Goal: Check status

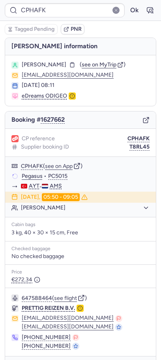
scroll to position [24, 0]
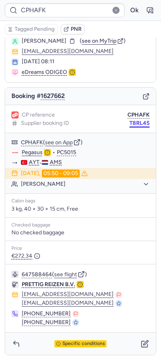
click at [140, 124] on button "T8RL45" at bounding box center [140, 123] width 20 height 6
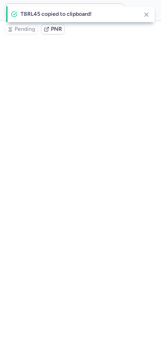
scroll to position [0, 0]
type input "CPHAFK"
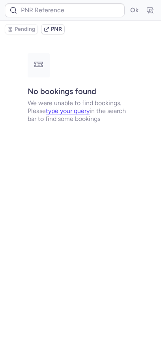
type input "CPQLLO"
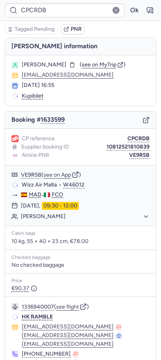
type input "CPGTEK"
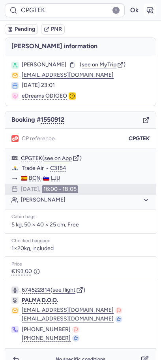
click at [154, 10] on button "button" at bounding box center [150, 10] width 13 height 13
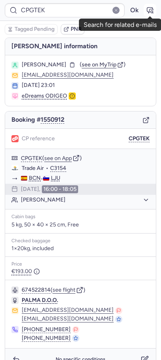
click at [153, 13] on icon "button" at bounding box center [150, 10] width 8 height 8
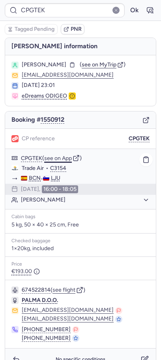
click at [56, 156] on button "see on App" at bounding box center [58, 158] width 28 height 6
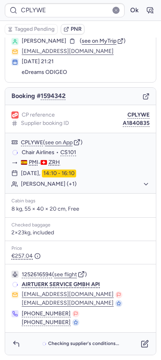
scroll to position [12, 0]
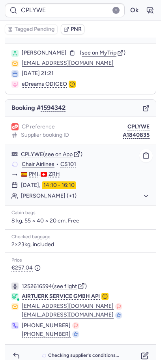
click at [47, 195] on button "Vincent Angelo PAGELLA (+1)" at bounding box center [85, 196] width 129 height 7
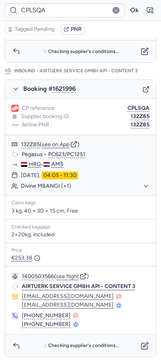
scroll to position [66, 0]
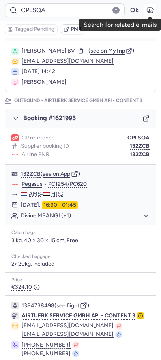
click at [150, 8] on icon "button" at bounding box center [150, 10] width 8 height 8
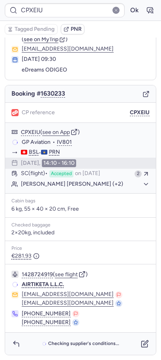
scroll to position [0, 0]
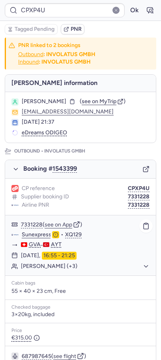
click at [48, 269] on button "Bisrat TEKLIT (+3)" at bounding box center [85, 266] width 129 height 7
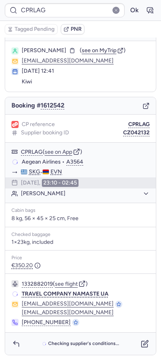
scroll to position [14, 0]
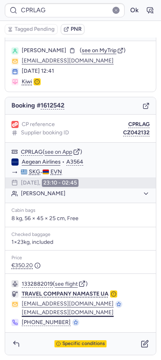
type input "CPIJCG"
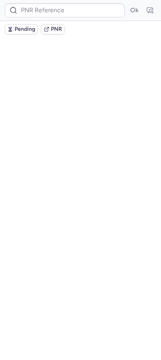
scroll to position [0, 0]
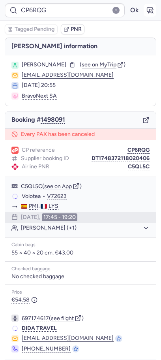
click at [150, 11] on icon "button" at bounding box center [150, 10] width 8 height 8
type input "CPG5SD"
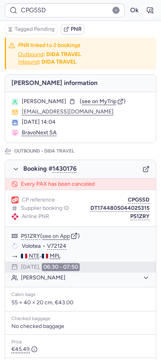
click at [155, 7] on button "button" at bounding box center [150, 10] width 13 height 13
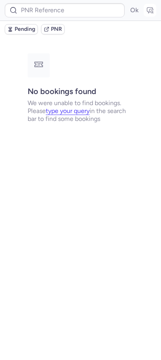
type input "CPPZU6"
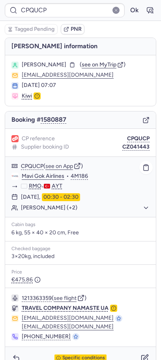
type input "CPYISY"
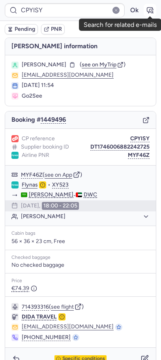
click at [152, 7] on icon "button" at bounding box center [150, 10] width 8 height 8
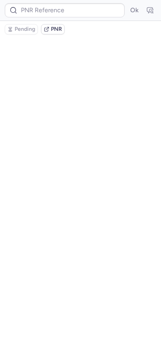
type input "CPYISY"
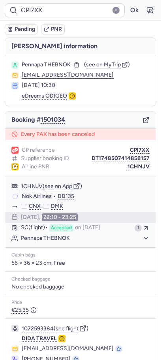
type input "CPZMSW"
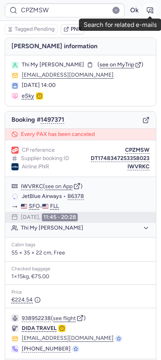
click at [149, 8] on icon "button" at bounding box center [151, 11] width 6 height 6
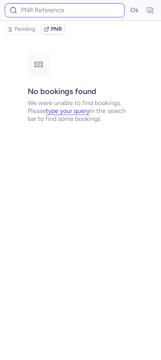
type input "CPZMSW"
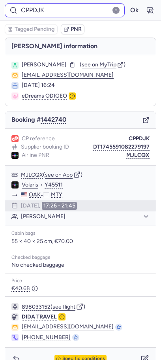
type input "CPRY96"
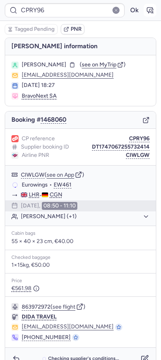
click at [153, 8] on icon "button" at bounding box center [150, 10] width 8 height 8
type input "CPRY96"
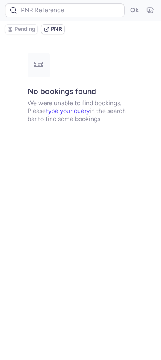
type input "CPRY96"
type input "CPI7XX"
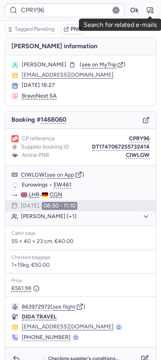
click at [149, 11] on icon "button" at bounding box center [150, 10] width 8 height 8
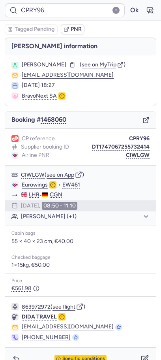
type input "CPQIK5"
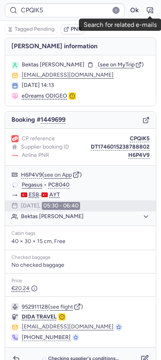
click at [151, 11] on icon "button" at bounding box center [152, 12] width 2 height 2
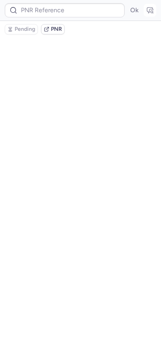
type input "CPQIK5"
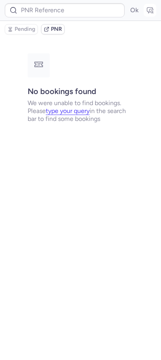
type input "CPI7XX"
type input "CPPUPY"
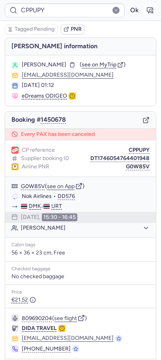
click at [151, 9] on icon "button" at bounding box center [151, 11] width 6 height 6
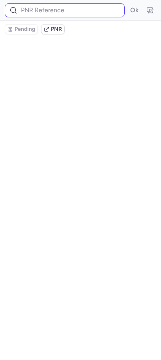
type input "CPPUPY"
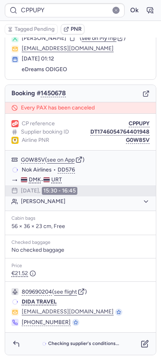
scroll to position [26, 0]
type input "CPFXVJ"
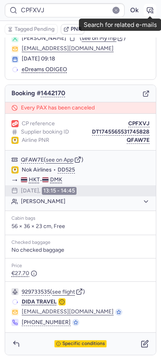
click at [151, 13] on icon "button" at bounding box center [150, 10] width 8 height 8
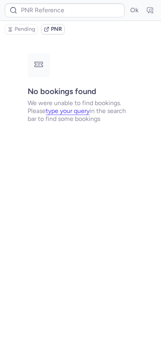
scroll to position [0, 0]
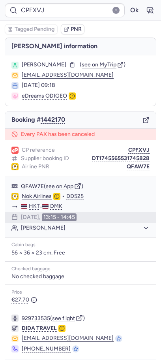
type input "CPGRGX"
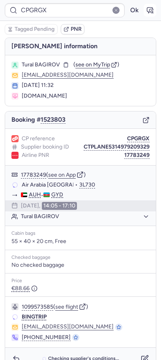
click at [145, 11] on button "button" at bounding box center [150, 10] width 13 height 13
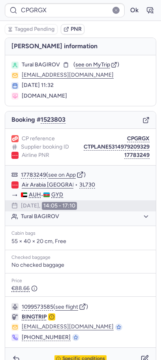
type input "CP5NMR"
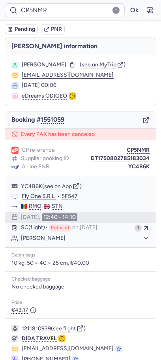
click at [150, 9] on icon "button" at bounding box center [151, 11] width 6 height 6
type input "CPPUPY"
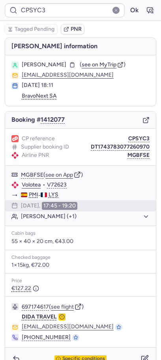
scroll to position [15, 0]
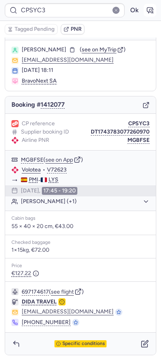
click at [148, 11] on icon "button" at bounding box center [151, 11] width 6 height 6
type input "CPCP53"
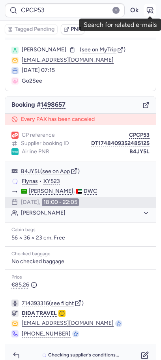
click at [145, 10] on button "button" at bounding box center [150, 10] width 13 height 13
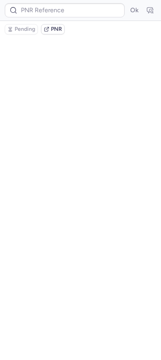
type input "CPCP53"
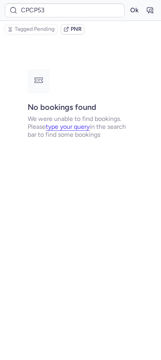
scroll to position [0, 0]
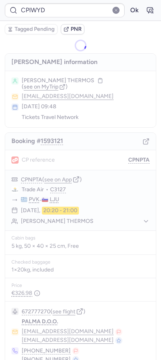
type input "CPAEHP"
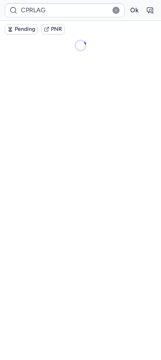
type input "CPZWMW"
type input "JQZZ5B"
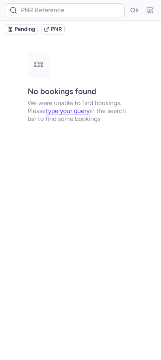
type input "CPCRDB"
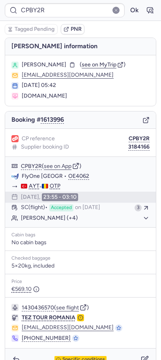
type input "CPC2LS"
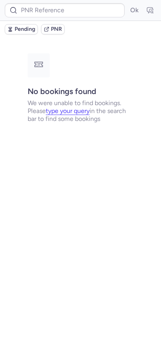
type input "CP97VA"
type input "CPRLAG"
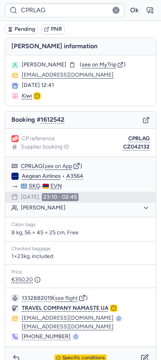
click at [154, 11] on button "button" at bounding box center [150, 10] width 13 height 13
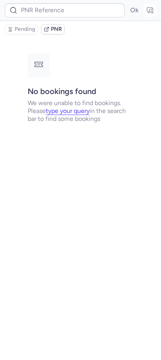
type input "CPRLAG"
type input "CPAEHP"
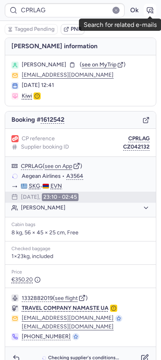
click at [150, 10] on icon "button" at bounding box center [150, 10] width 8 height 8
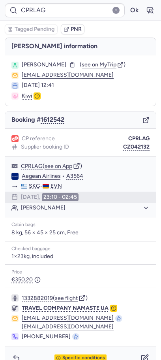
type input "CPAEHP"
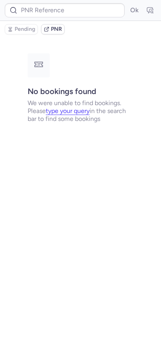
type input "CPIWYD"
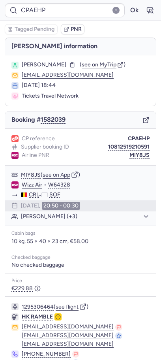
type input "CPPZU6"
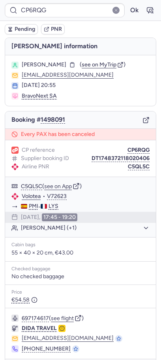
type input "CPBY2R"
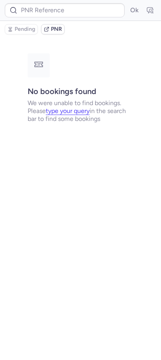
type input "CPD4TL"
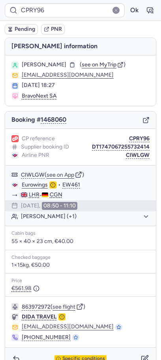
scroll to position [15, 0]
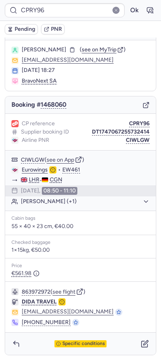
type input "CPEQLU"
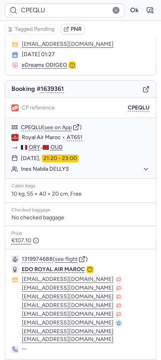
scroll to position [58, 0]
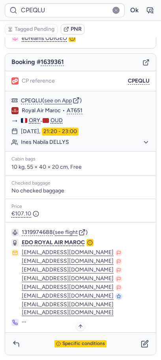
click at [69, 345] on span "Specific conditions" at bounding box center [83, 344] width 43 height 6
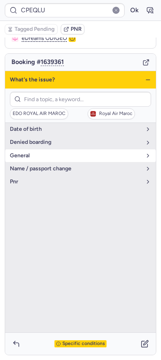
click at [52, 159] on span "general" at bounding box center [76, 156] width 132 height 6
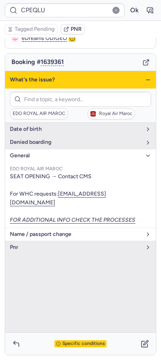
click at [42, 231] on span "name / passport change" at bounding box center [76, 234] width 132 height 6
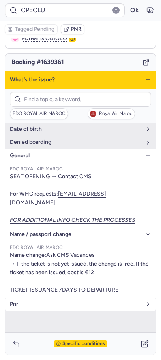
click at [45, 301] on button "pnr" at bounding box center [80, 304] width 151 height 13
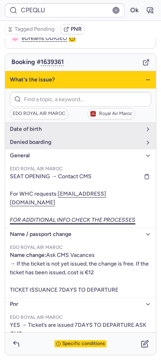
click at [87, 216] on icon "FOR ADDITIONAL INFO CHECK THE PROCESSES" at bounding box center [73, 220] width 126 height 9
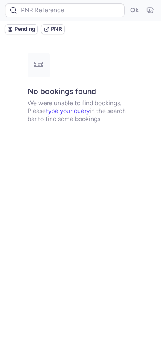
scroll to position [0, 0]
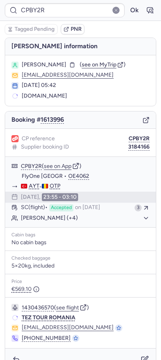
type input "CPRY96"
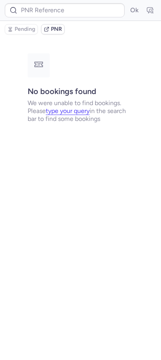
type input "CPD4TL"
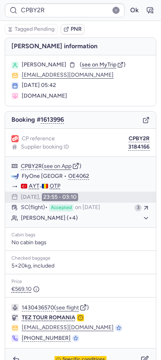
type input "CPRY96"
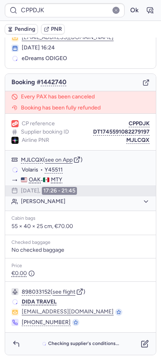
scroll to position [38, 0]
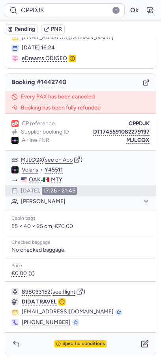
type input "CPAEHP"
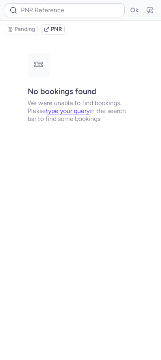
type input "CPZDGK"
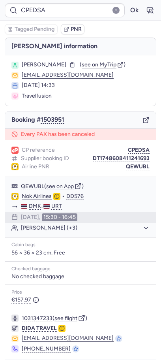
type input "CPPUPY"
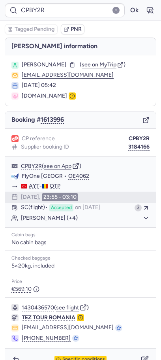
type input "CPEQLU"
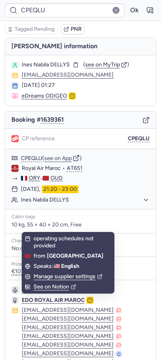
scroll to position [58, 0]
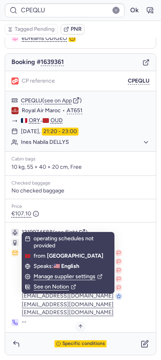
click at [70, 342] on span "Specific conditions" at bounding box center [83, 344] width 43 height 6
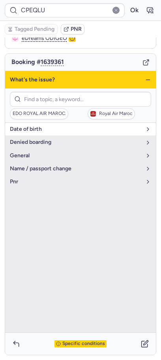
click at [34, 131] on span "date of birth" at bounding box center [76, 129] width 132 height 6
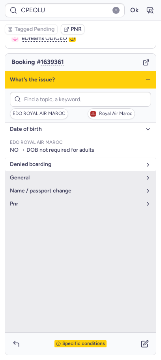
click at [33, 162] on span "denied boarding" at bounding box center [76, 164] width 132 height 6
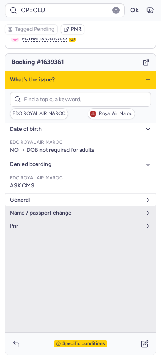
click at [34, 203] on button "general" at bounding box center [80, 200] width 151 height 13
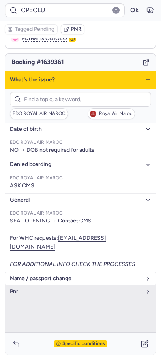
click at [40, 276] on span "name / passport change" at bounding box center [76, 279] width 132 height 6
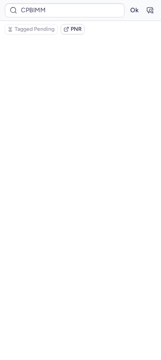
scroll to position [0, 0]
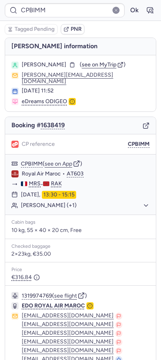
type input "CPEQLU"
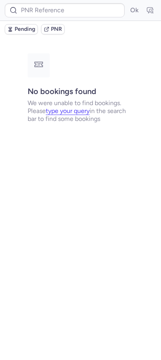
type input "CPBY2R"
type input "CPBIMM"
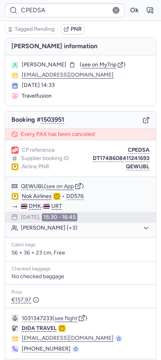
type input "CPDMKK"
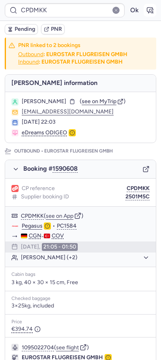
click at [151, 9] on icon "button" at bounding box center [150, 10] width 8 height 8
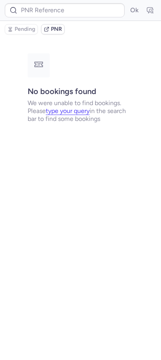
type input "CP3WBB"
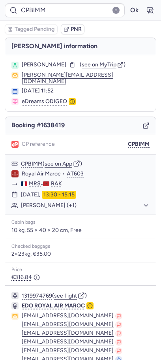
type input "CPZDGK"
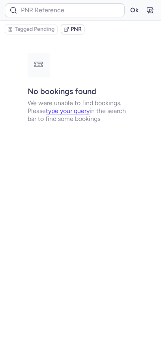
type input "CP6VUD"
type input "CPVN3T"
